Goal: Find specific page/section: Find specific page/section

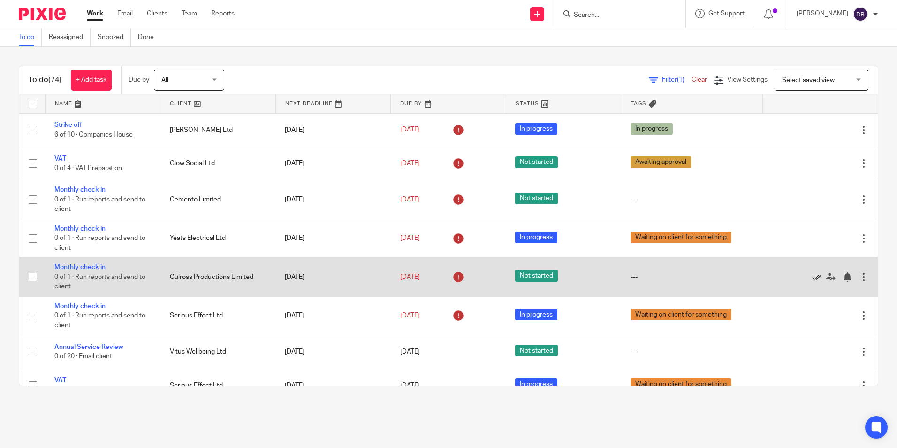
click at [812, 276] on icon at bounding box center [816, 276] width 9 height 9
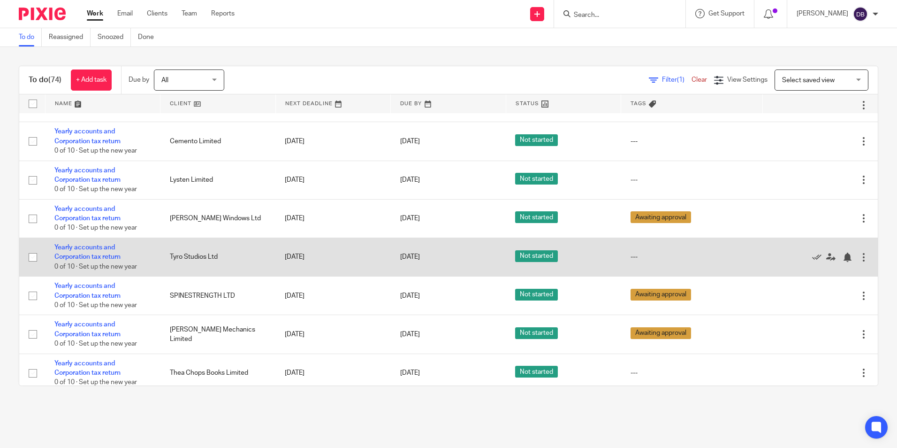
scroll to position [328, 0]
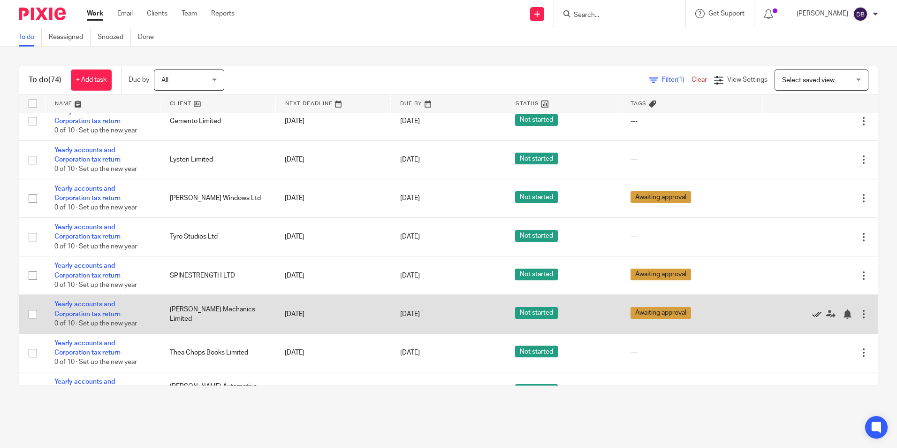
click at [812, 311] on icon at bounding box center [816, 313] width 9 height 9
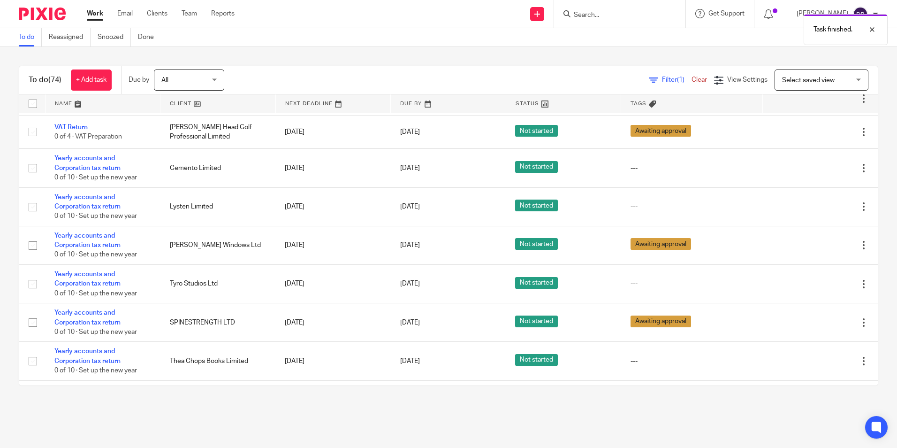
scroll to position [0, 0]
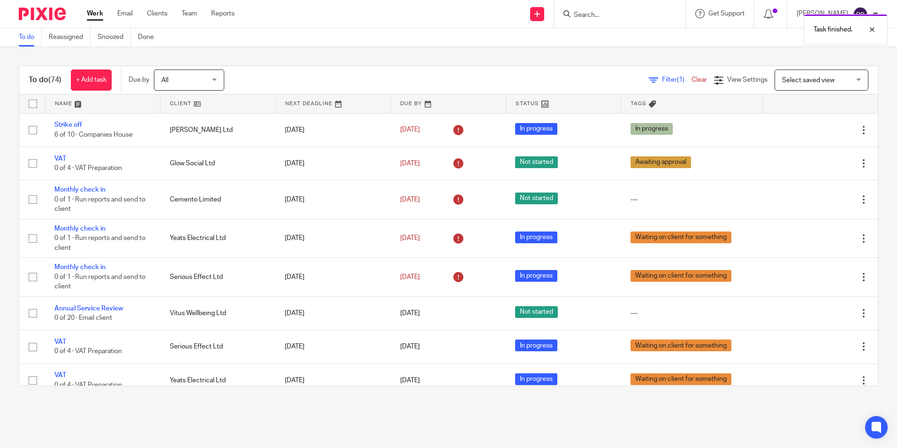
click at [623, 14] on div "Task finished." at bounding box center [668, 27] width 439 height 36
click at [605, 13] on div "Task finished." at bounding box center [668, 27] width 439 height 36
click at [594, 17] on div "Task finished." at bounding box center [668, 27] width 439 height 36
click at [601, 14] on div "Task finished." at bounding box center [668, 27] width 439 height 36
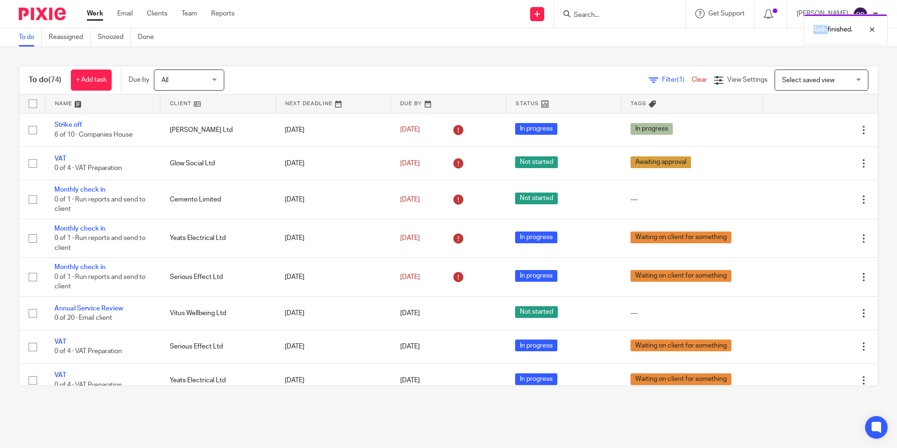
click at [601, 14] on div "Task finished." at bounding box center [668, 27] width 439 height 36
click at [598, 13] on input "Search" at bounding box center [615, 15] width 84 height 8
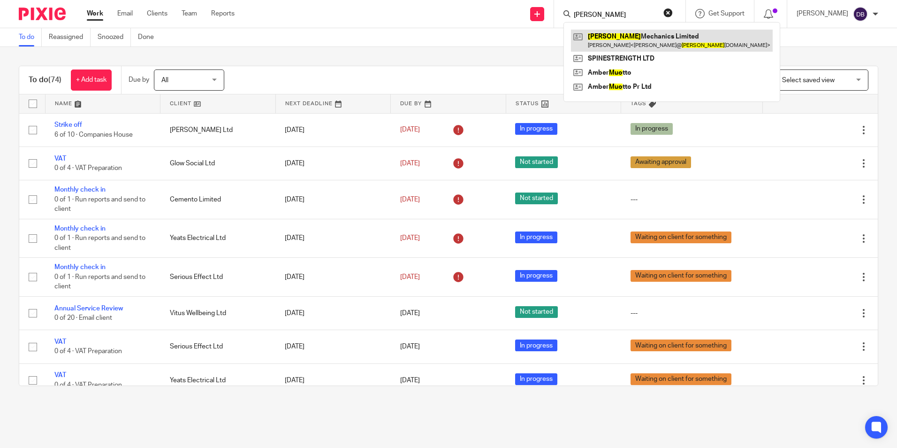
type input "mujo"
click at [642, 36] on link at bounding box center [672, 41] width 202 height 22
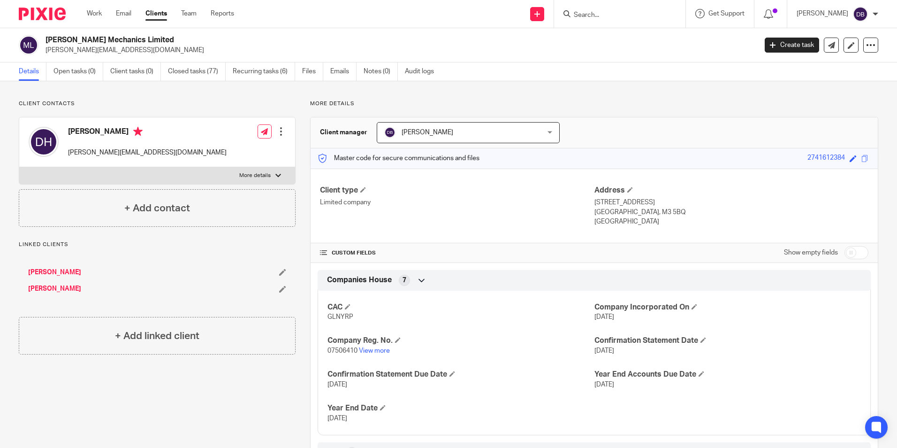
click at [341, 315] on span "GLNYRP" at bounding box center [341, 316] width 26 height 7
copy span "GLNYRP"
click at [380, 349] on link "View more" at bounding box center [374, 350] width 31 height 7
click at [609, 13] on input "Search" at bounding box center [615, 15] width 84 height 8
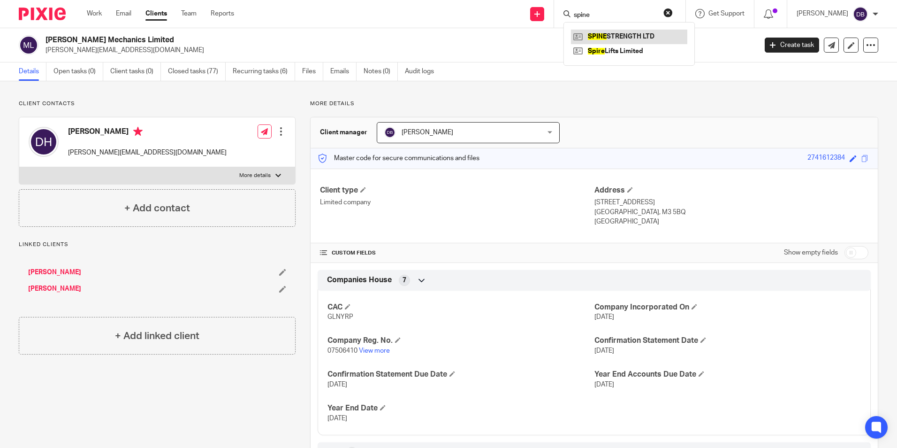
type input "spine"
click at [619, 40] on link at bounding box center [629, 37] width 116 height 14
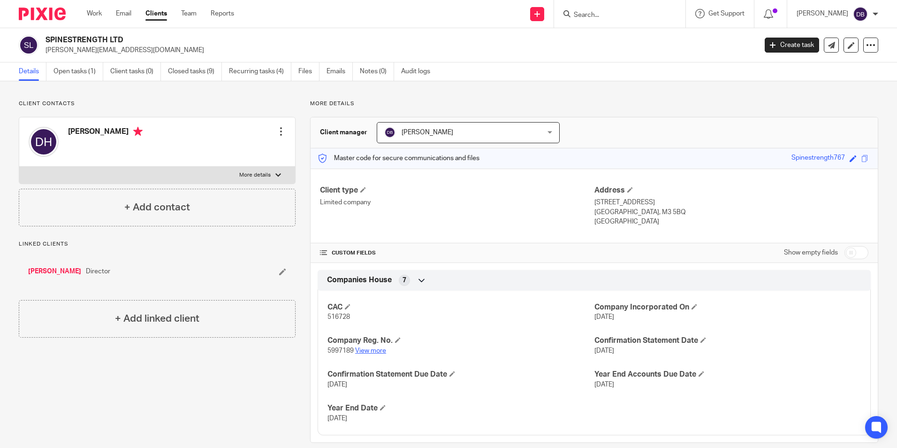
click at [375, 347] on link "View more" at bounding box center [370, 350] width 31 height 7
